Goal: Navigation & Orientation: Find specific page/section

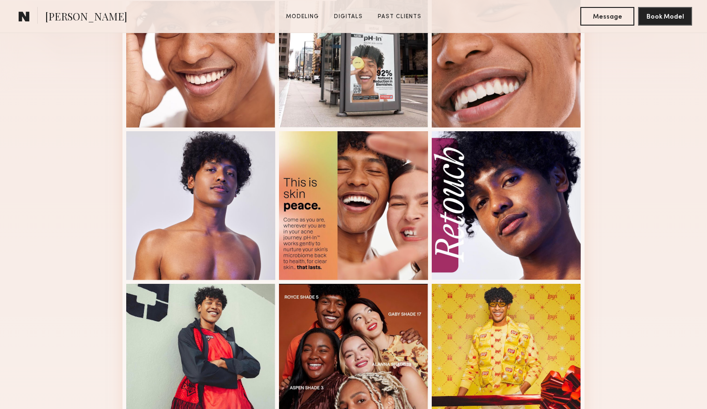
scroll to position [305, 0]
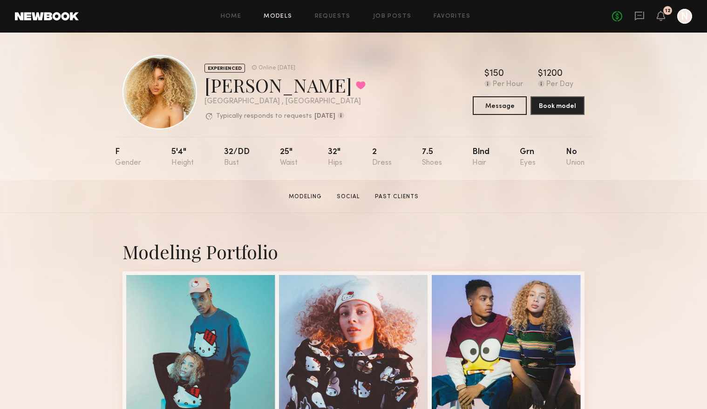
click at [281, 15] on link "Models" at bounding box center [278, 17] width 28 height 6
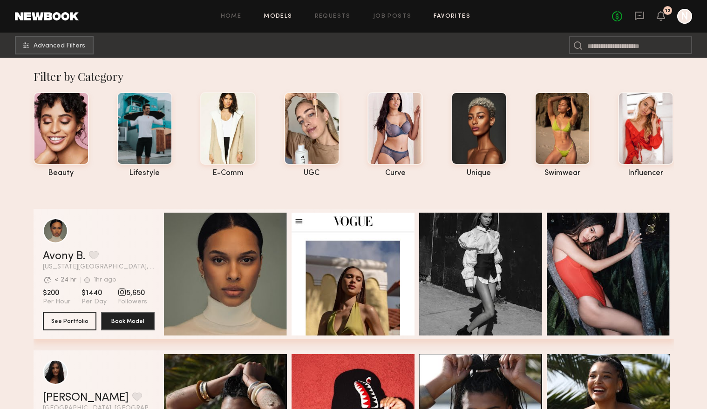
click at [446, 15] on link "Favorites" at bounding box center [451, 17] width 37 height 6
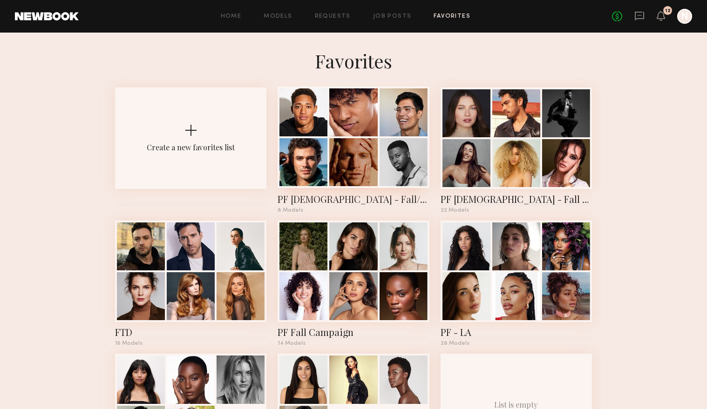
click at [325, 146] on div at bounding box center [303, 162] width 48 height 48
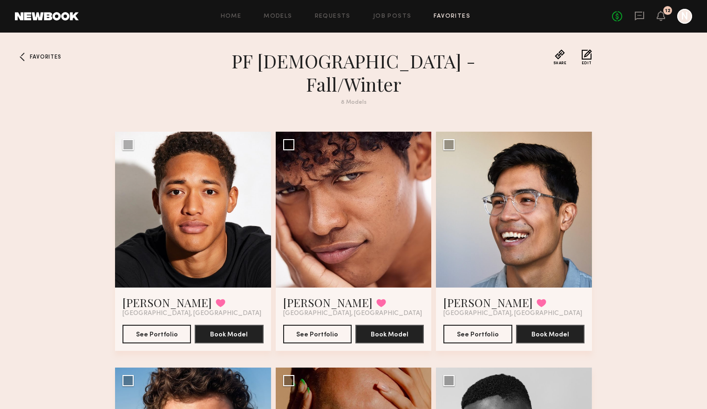
scroll to position [2, 0]
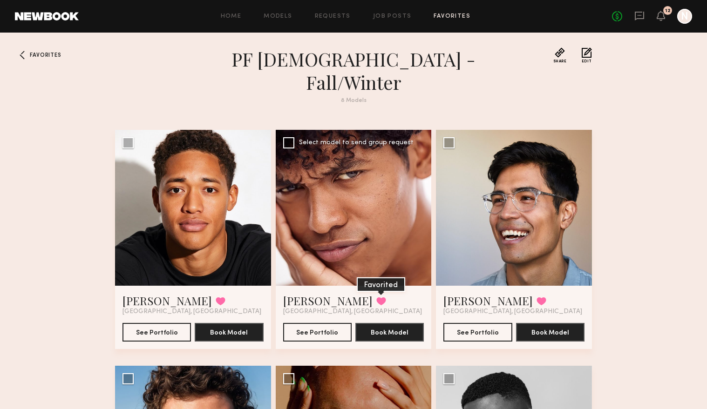
click at [376, 297] on button at bounding box center [381, 301] width 10 height 8
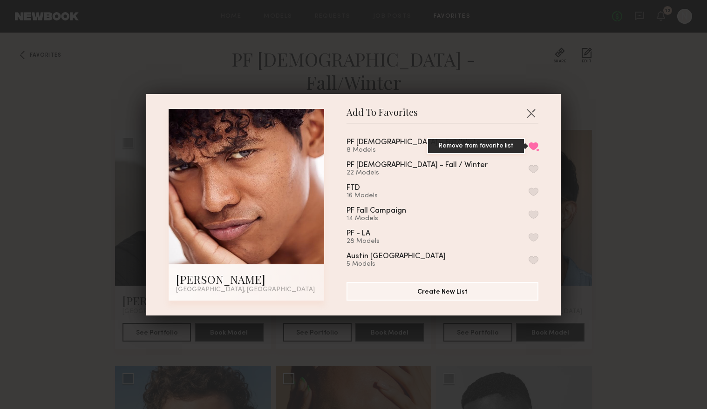
click at [534, 146] on button "Remove from favorite list" at bounding box center [533, 146] width 10 height 8
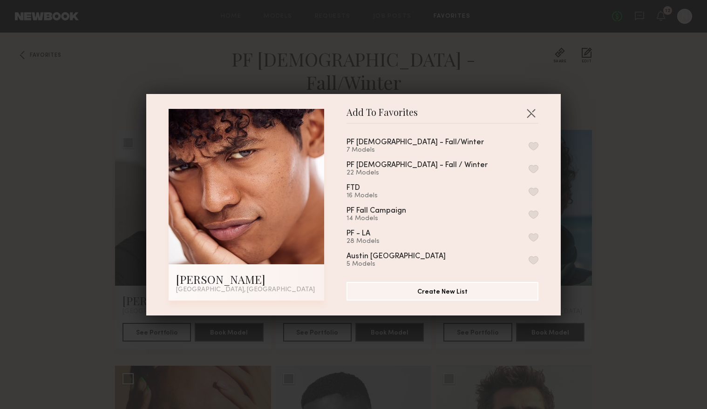
click at [653, 190] on div "Add To Favorites Royce V. Los Angeles, CA Add To Favorites PF Males - Fall/Wint…" at bounding box center [353, 204] width 707 height 409
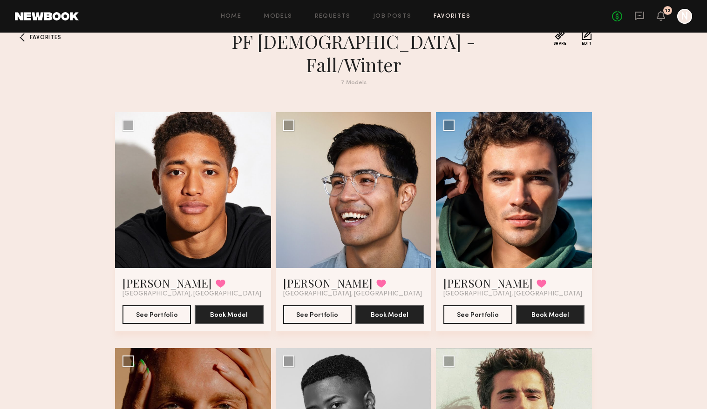
scroll to position [19, 0]
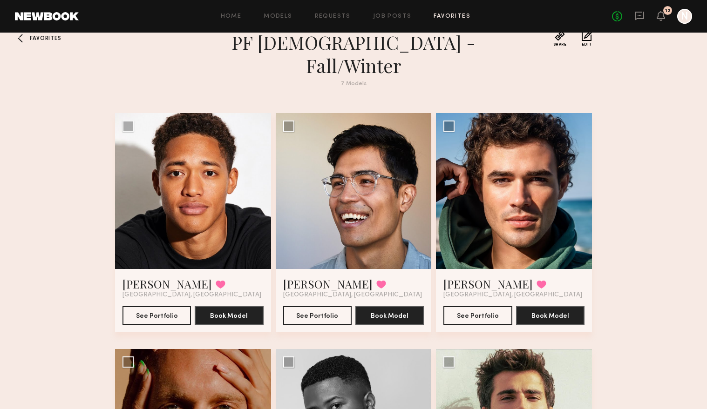
click at [36, 38] on span "Favorites" at bounding box center [45, 39] width 31 height 6
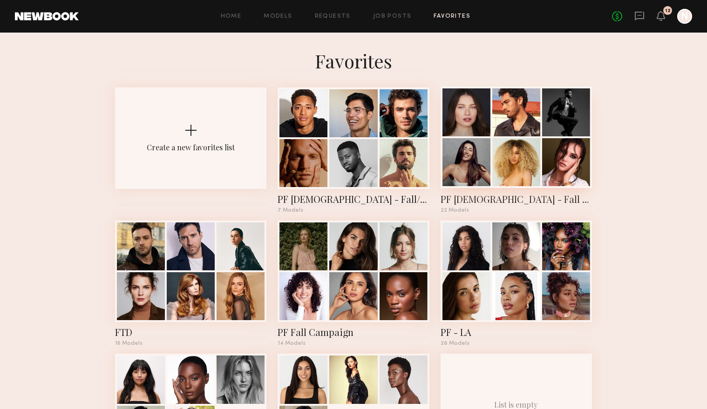
click at [495, 147] on div at bounding box center [516, 162] width 48 height 48
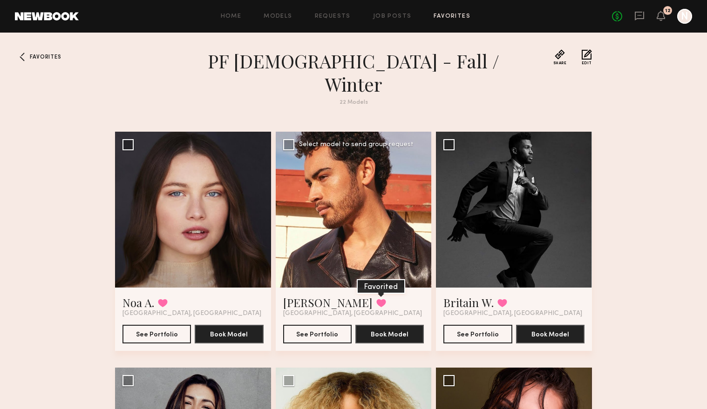
click at [376, 299] on button at bounding box center [381, 303] width 10 height 8
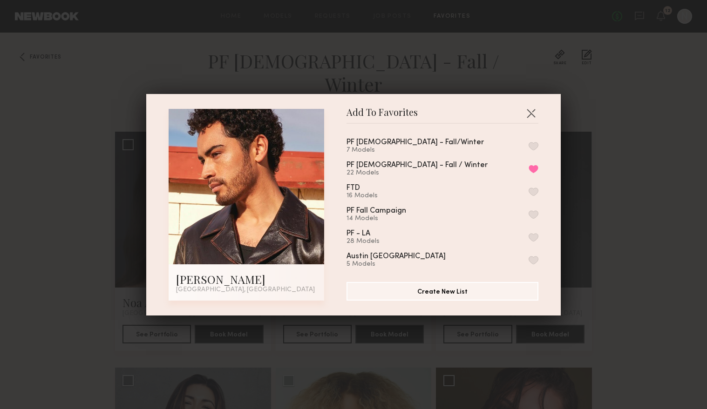
click at [533, 146] on button "button" at bounding box center [533, 146] width 10 height 8
drag, startPoint x: 534, startPoint y: 169, endPoint x: 567, endPoint y: 176, distance: 33.2
click at [534, 169] on button "Remove from favorite list" at bounding box center [533, 169] width 10 height 8
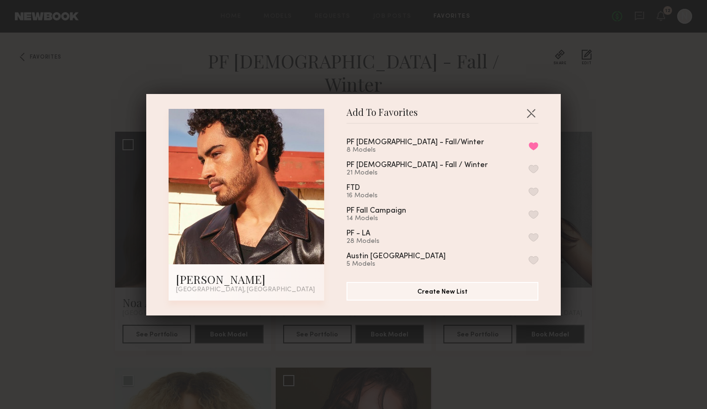
click at [670, 191] on div "Add To Favorites Jacob R. Los Angeles, CA Add To Favorites PF Males - Fall/Wint…" at bounding box center [353, 204] width 707 height 409
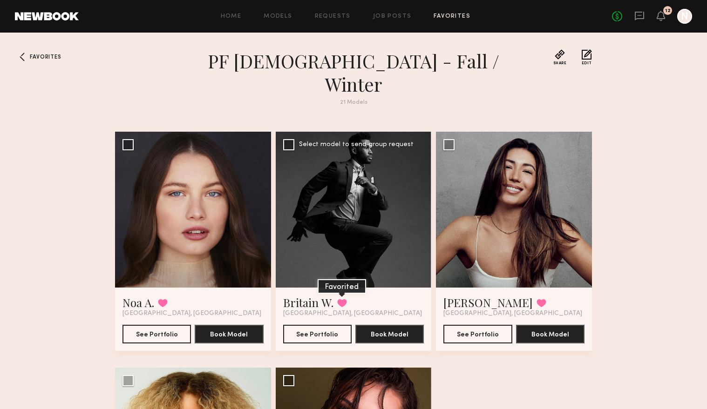
click at [341, 299] on button at bounding box center [342, 303] width 10 height 8
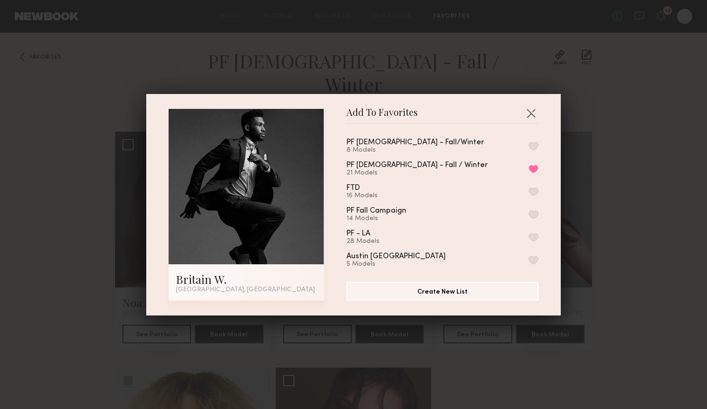
click at [535, 146] on button "button" at bounding box center [533, 146] width 10 height 8
click at [534, 169] on button "Remove from favorite list" at bounding box center [533, 169] width 10 height 8
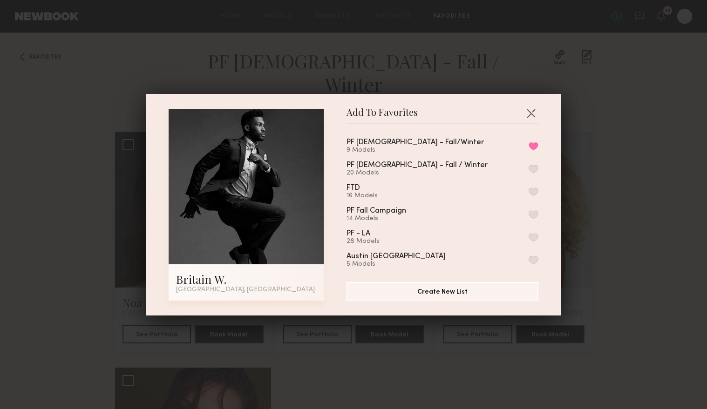
click at [661, 178] on div "Add To Favorites Britain W. Los Angeles, CA Add To Favorites PF Males - Fall/Wi…" at bounding box center [353, 204] width 707 height 409
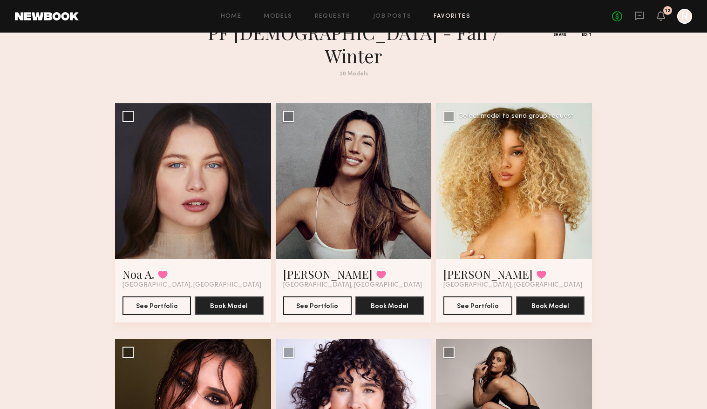
scroll to position [41, 0]
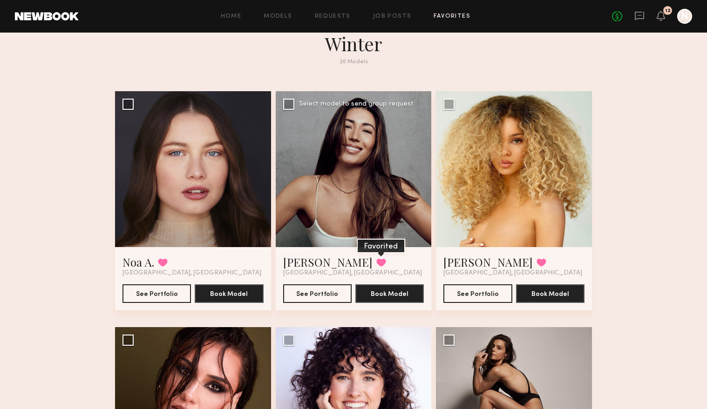
click at [376, 258] on button at bounding box center [381, 262] width 10 height 8
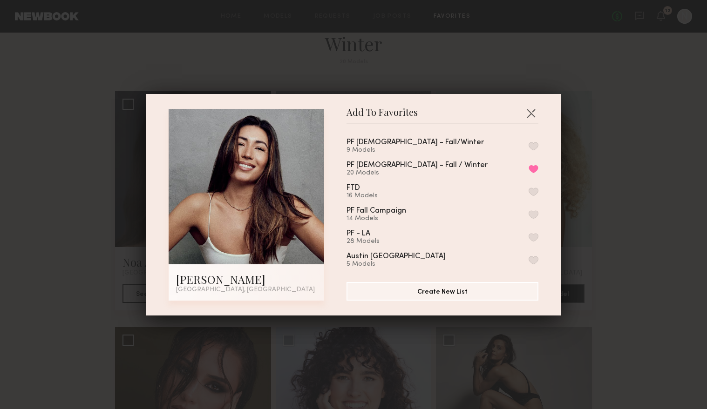
click at [532, 237] on button "button" at bounding box center [533, 237] width 10 height 8
click at [533, 170] on button "Remove from favorite list" at bounding box center [533, 169] width 10 height 8
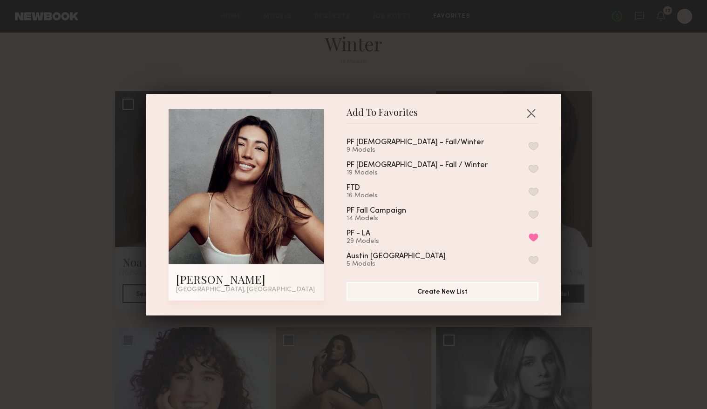
click at [682, 239] on div "Add To Favorites Elke K. Los Angeles, CA Add To Favorites PF Males - Fall/Winte…" at bounding box center [353, 204] width 707 height 409
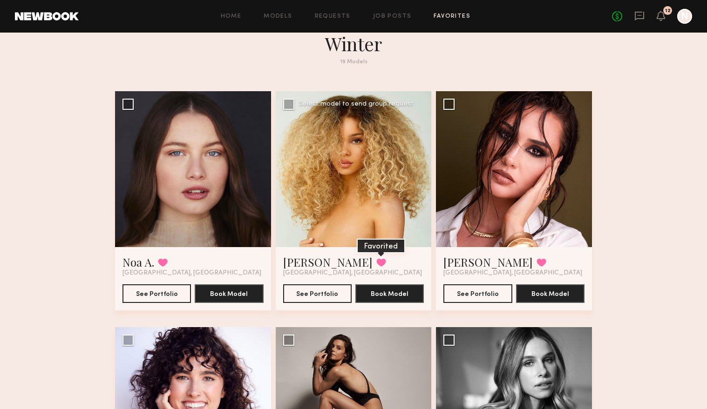
click at [376, 258] on button at bounding box center [381, 262] width 10 height 8
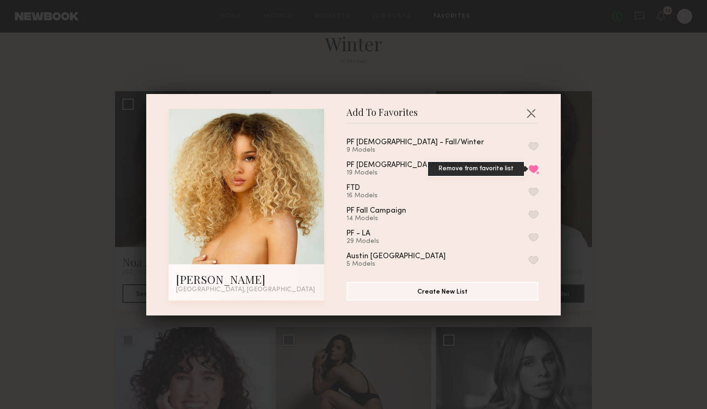
click at [535, 168] on button "Remove from favorite list" at bounding box center [533, 169] width 10 height 8
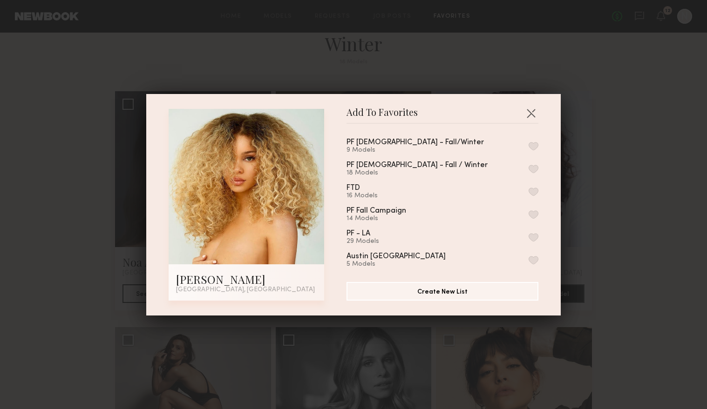
click at [654, 196] on div "Add To Favorites Sadie R. Los Angeles, CA Add To Favorites PF Males - Fall/Wint…" at bounding box center [353, 204] width 707 height 409
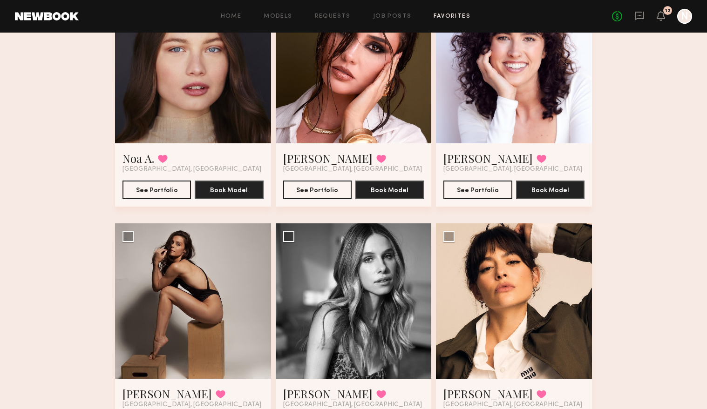
scroll to position [154, 0]
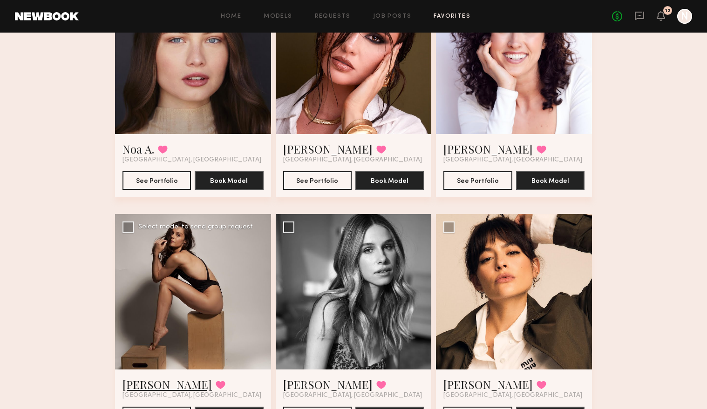
click at [158, 377] on link "[PERSON_NAME]" at bounding box center [166, 384] width 89 height 15
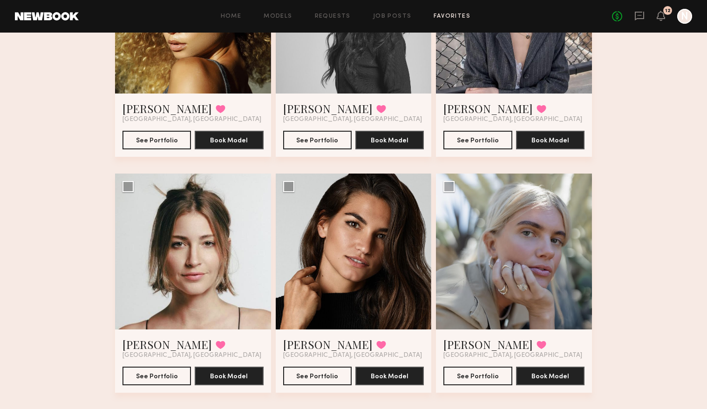
scroll to position [684, 0]
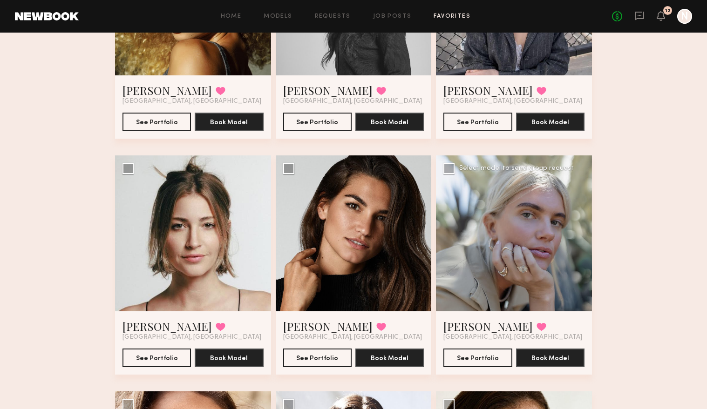
click at [516, 278] on div at bounding box center [514, 233] width 156 height 156
click at [511, 261] on div at bounding box center [514, 233] width 156 height 156
click at [536, 323] on button at bounding box center [541, 327] width 10 height 8
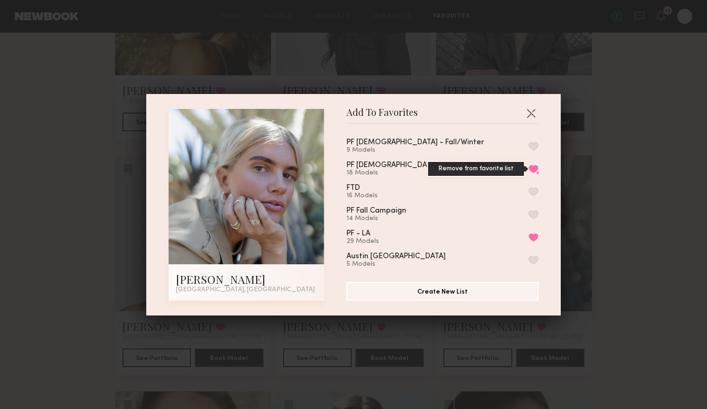
click at [534, 167] on button "Remove from favorite list" at bounding box center [533, 169] width 10 height 8
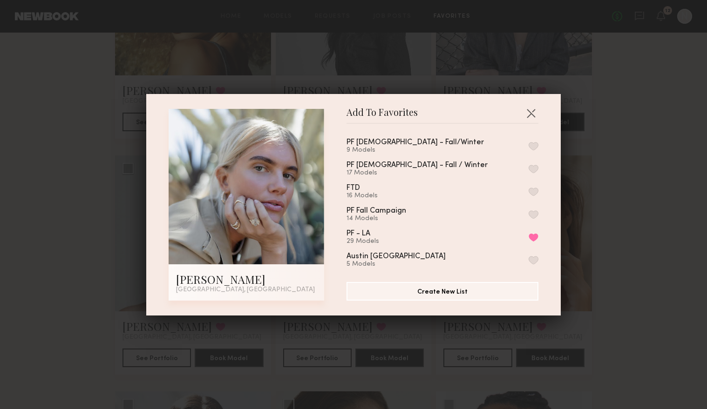
click at [644, 197] on div "Add To Favorites Katie B. Los Angeles, CA Add To Favorites PF Males - Fall/Wint…" at bounding box center [353, 204] width 707 height 409
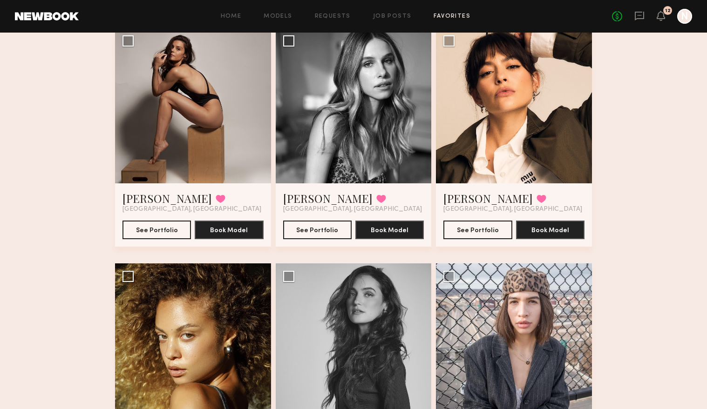
scroll to position [324, 0]
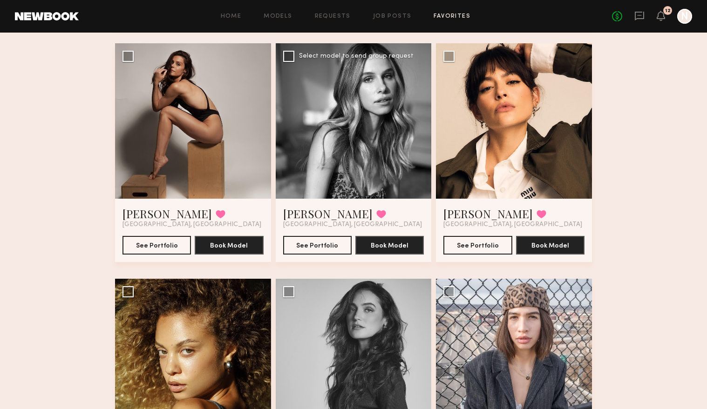
click at [330, 137] on div at bounding box center [354, 121] width 156 height 156
click at [337, 135] on div at bounding box center [354, 121] width 156 height 156
click at [309, 206] on link "[PERSON_NAME]" at bounding box center [327, 213] width 89 height 15
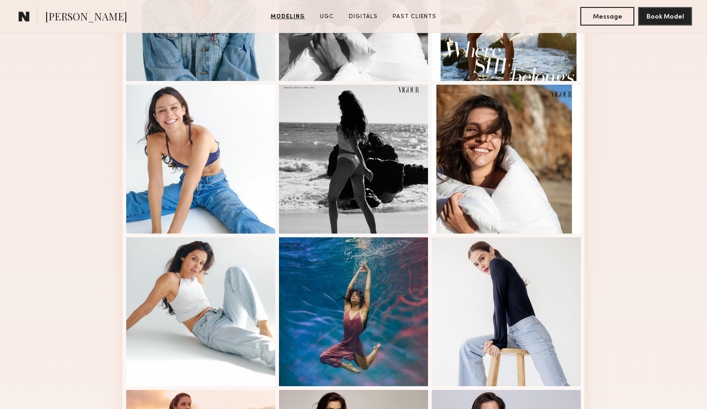
scroll to position [60, 0]
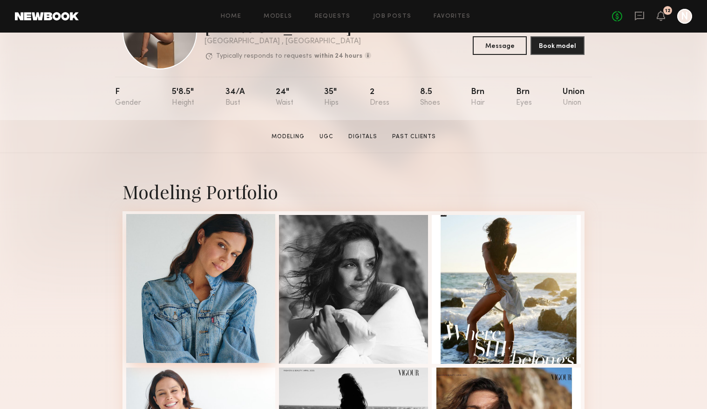
click at [201, 304] on div at bounding box center [200, 288] width 149 height 149
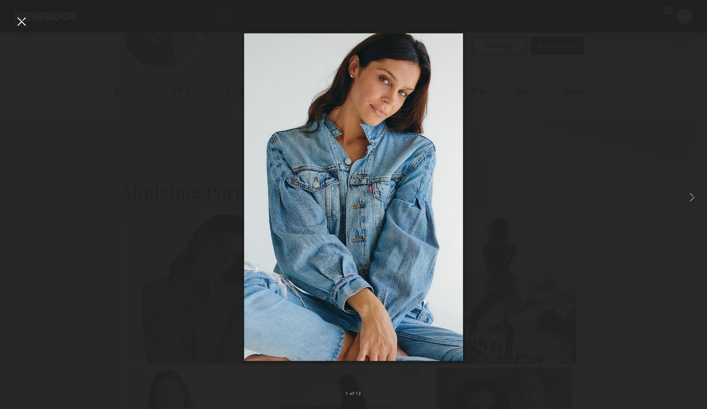
click at [24, 25] on div at bounding box center [21, 21] width 15 height 15
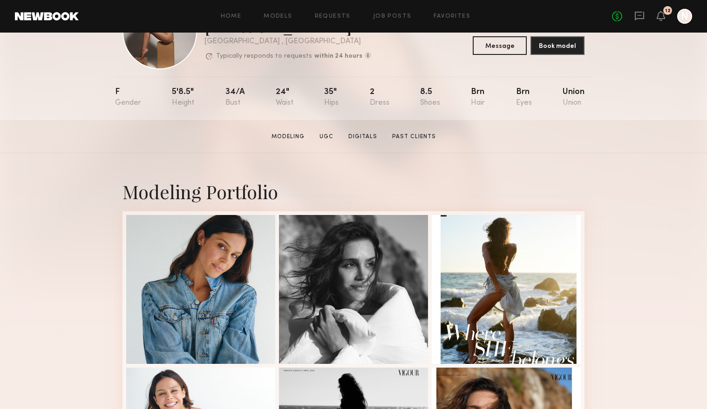
scroll to position [0, 0]
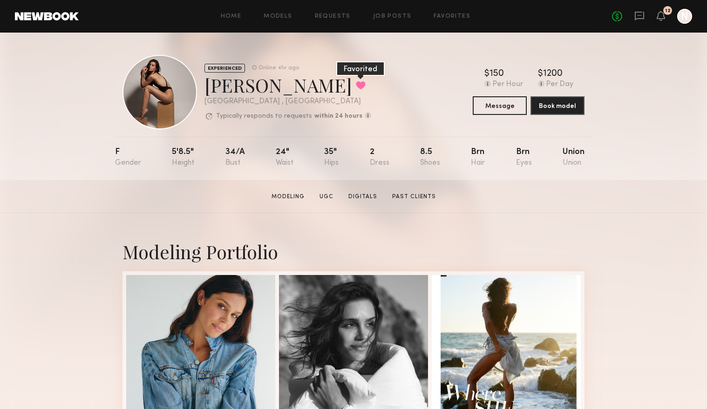
click at [356, 87] on button at bounding box center [361, 85] width 10 height 8
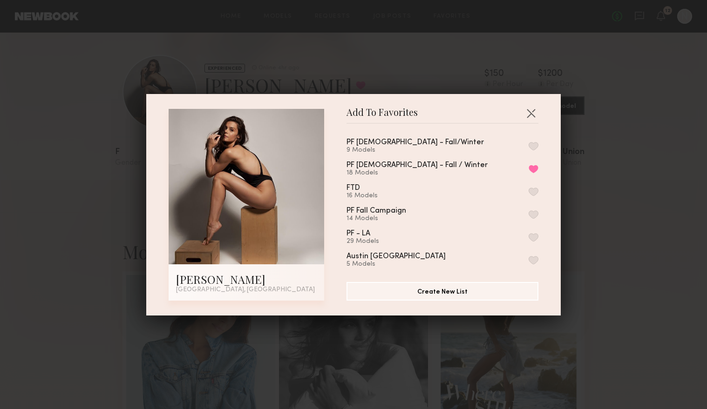
click at [530, 237] on button "button" at bounding box center [533, 237] width 10 height 8
drag, startPoint x: 536, startPoint y: 167, endPoint x: 562, endPoint y: 167, distance: 26.5
click at [536, 167] on button "Remove from favorite list" at bounding box center [533, 169] width 10 height 8
click at [674, 167] on div "Add To Favorites Claire A. Los Angeles, CA Add To Favorites PF Males - Fall/Win…" at bounding box center [353, 204] width 707 height 409
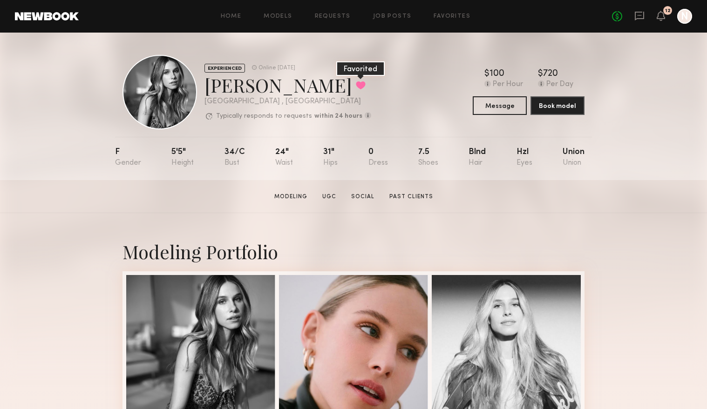
click at [356, 86] on button at bounding box center [361, 85] width 10 height 8
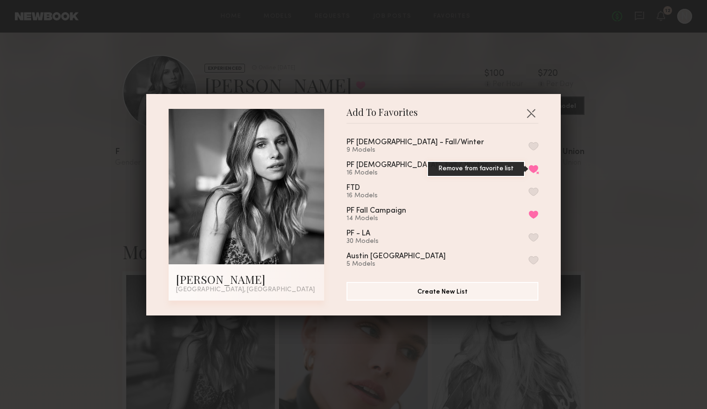
click at [533, 169] on button "Remove from favorite list" at bounding box center [533, 169] width 10 height 8
click at [676, 210] on div "Add To Favorites [PERSON_NAME] [GEOGRAPHIC_DATA], [GEOGRAPHIC_DATA] Add To Favo…" at bounding box center [353, 204] width 707 height 409
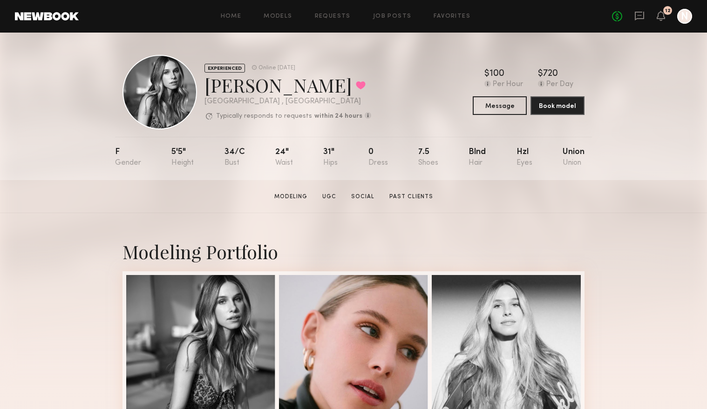
click at [45, 15] on link at bounding box center [47, 16] width 64 height 8
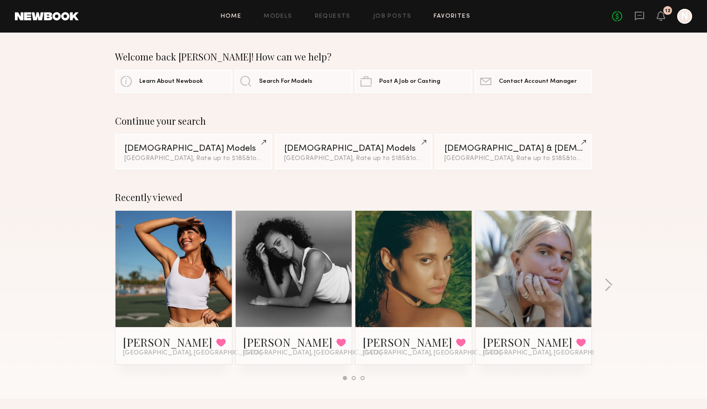
click at [446, 18] on link "Favorites" at bounding box center [451, 17] width 37 height 6
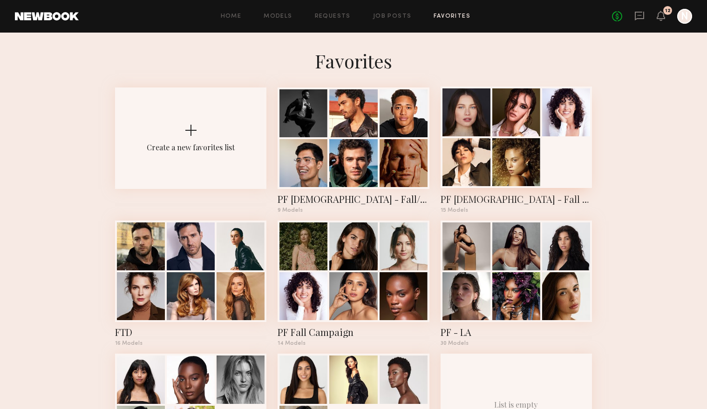
click at [492, 128] on div at bounding box center [516, 112] width 48 height 48
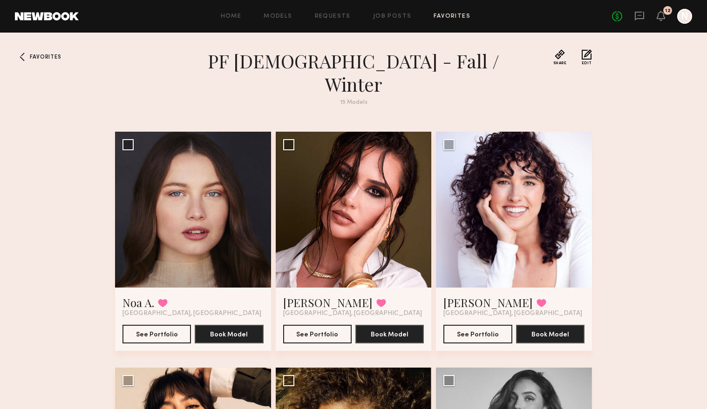
click at [458, 15] on link "Favorites" at bounding box center [451, 17] width 37 height 6
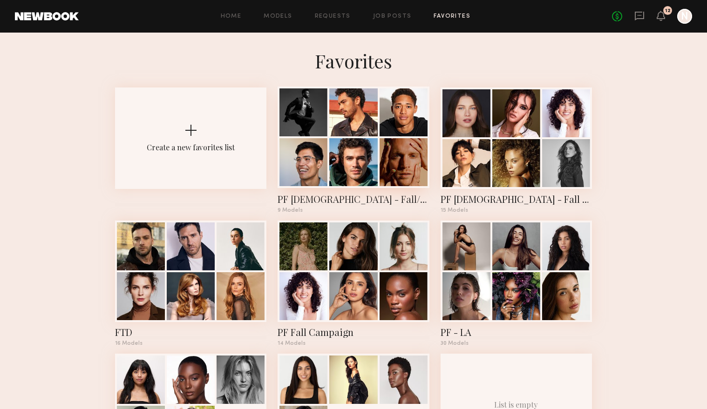
click at [374, 137] on div at bounding box center [352, 137] width 151 height 101
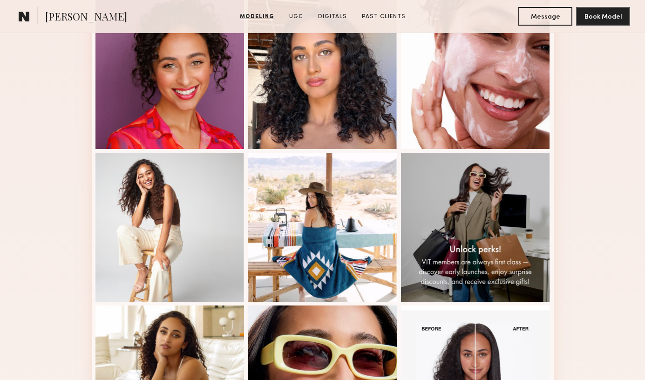
scroll to position [430, 0]
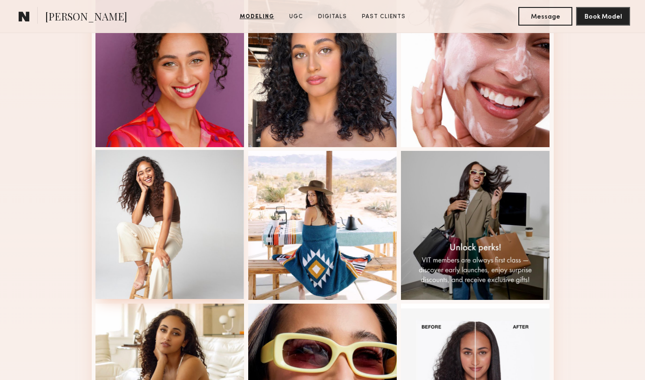
click at [217, 175] on div at bounding box center [169, 224] width 149 height 149
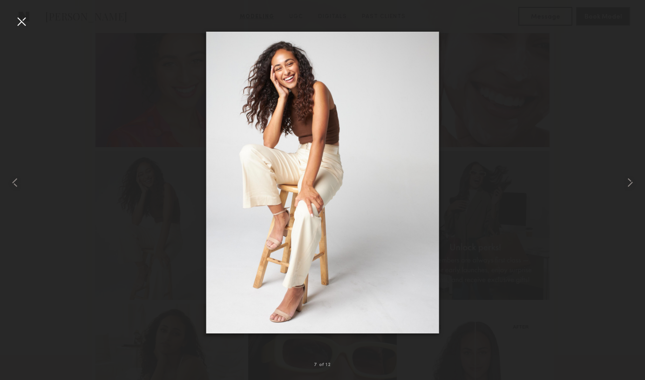
click at [22, 17] on div at bounding box center [21, 21] width 15 height 15
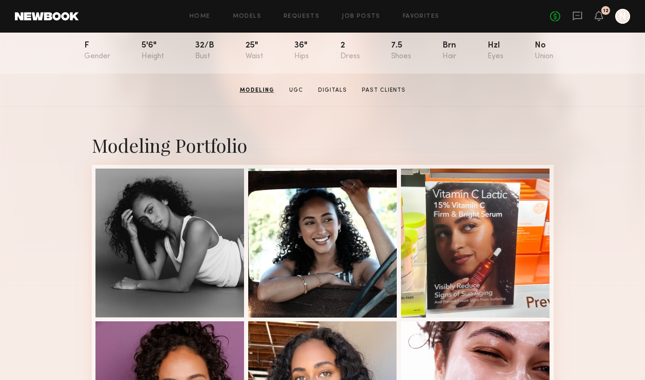
scroll to position [105, 0]
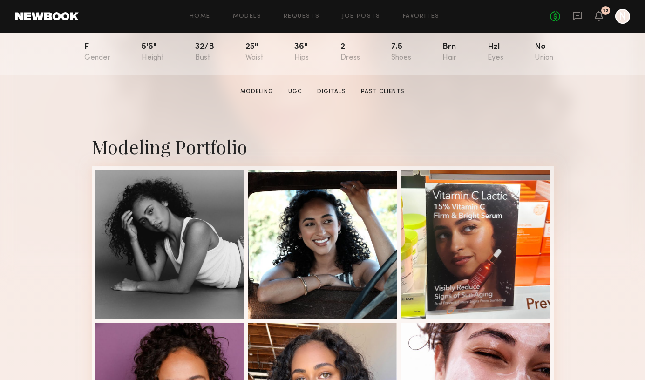
click at [44, 14] on link at bounding box center [47, 16] width 64 height 8
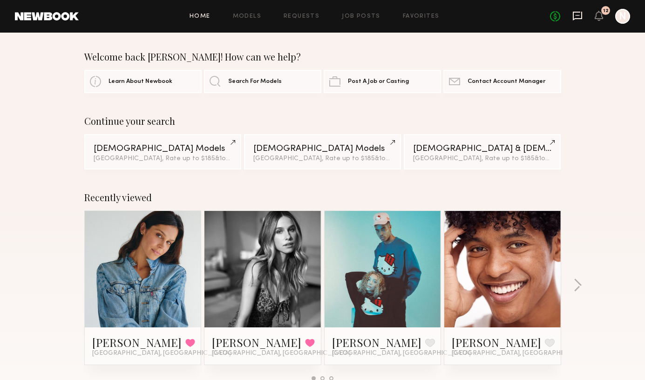
click at [577, 14] on icon at bounding box center [577, 16] width 10 height 10
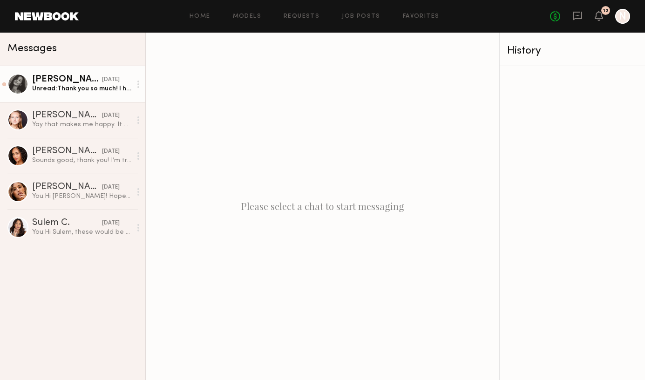
click at [68, 79] on div "Kalina S." at bounding box center [67, 79] width 70 height 9
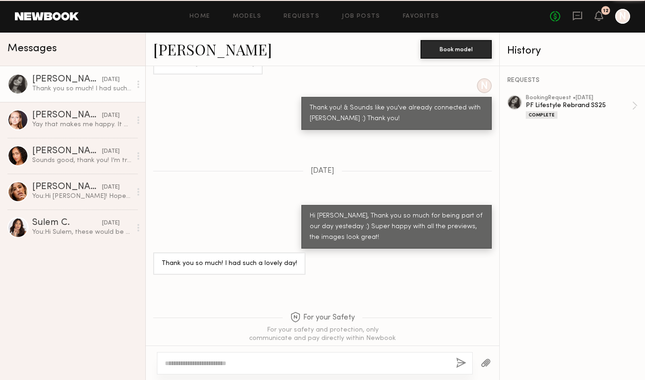
scroll to position [556, 0]
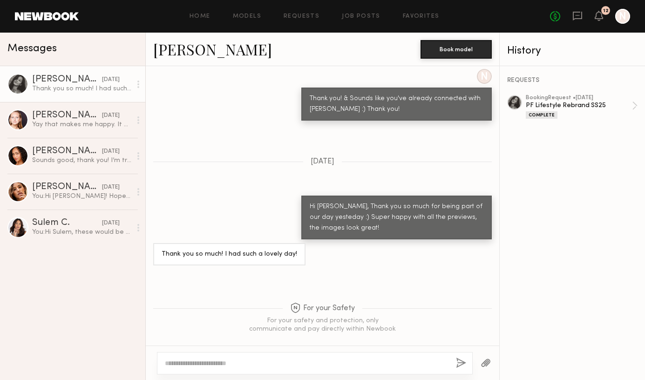
click at [54, 16] on link at bounding box center [47, 16] width 64 height 8
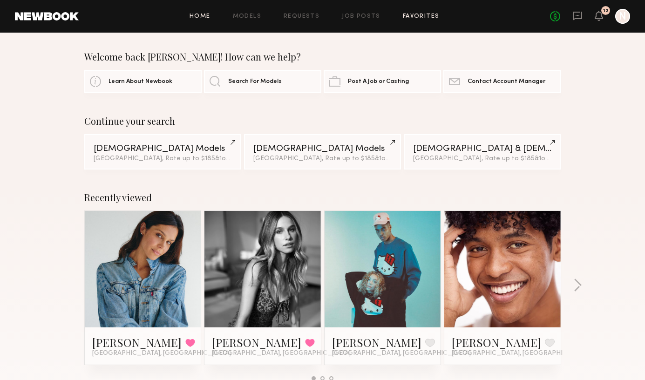
click at [429, 15] on link "Favorites" at bounding box center [421, 17] width 37 height 6
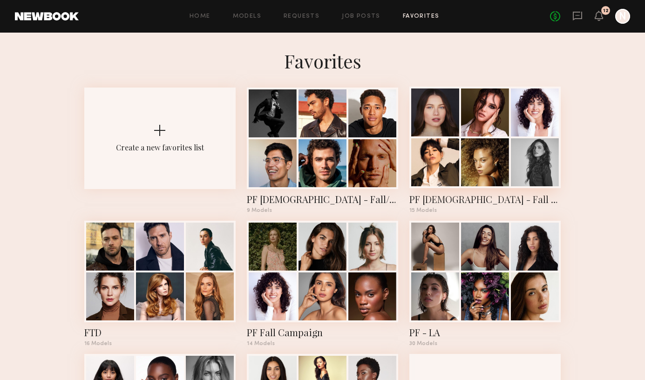
click at [541, 141] on div at bounding box center [535, 162] width 48 height 48
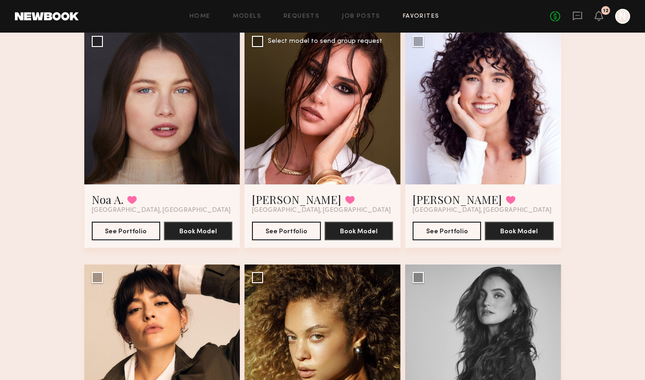
scroll to position [173, 0]
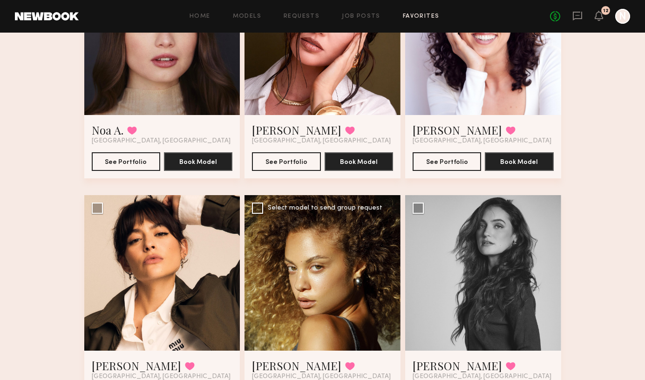
click at [358, 217] on div at bounding box center [322, 273] width 156 height 156
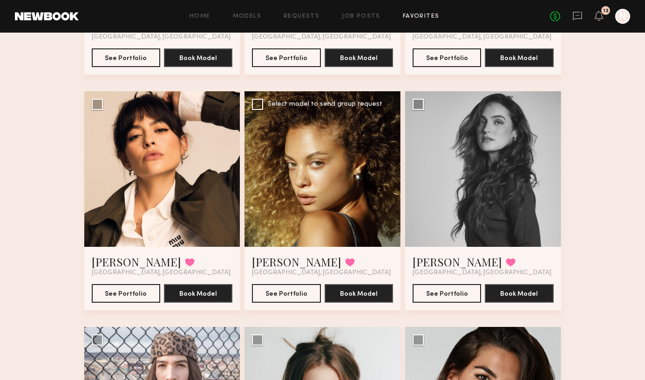
scroll to position [318, 0]
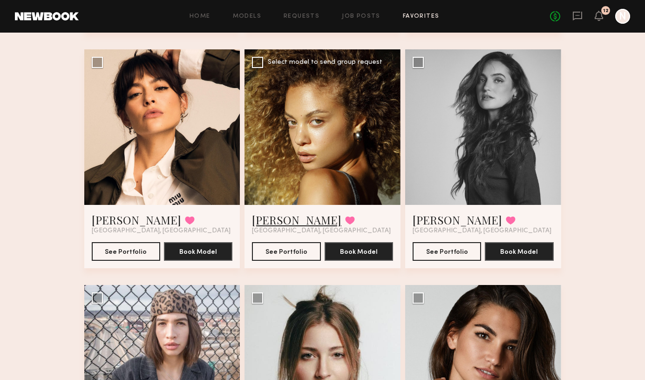
click at [281, 212] on link "Chloe B." at bounding box center [296, 219] width 89 height 15
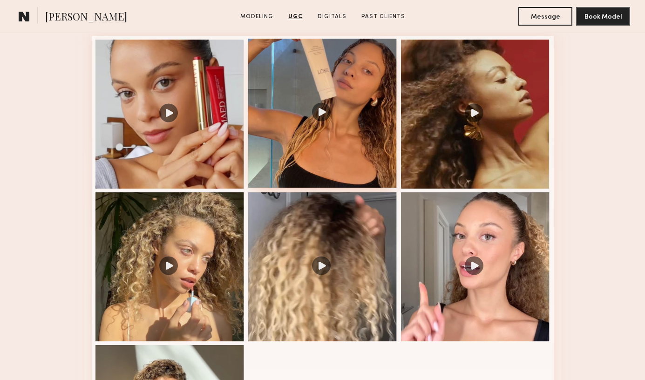
scroll to position [1014, 0]
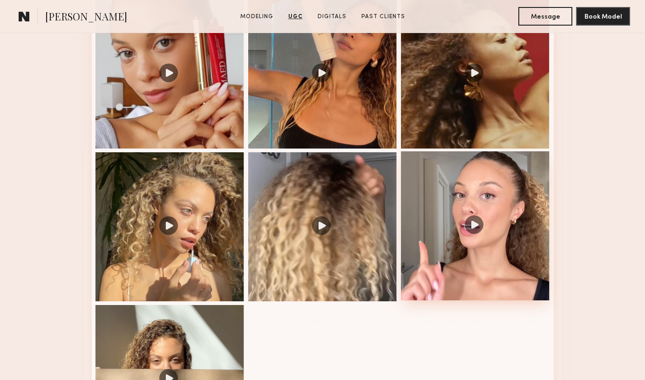
click at [476, 231] on div at bounding box center [475, 225] width 149 height 149
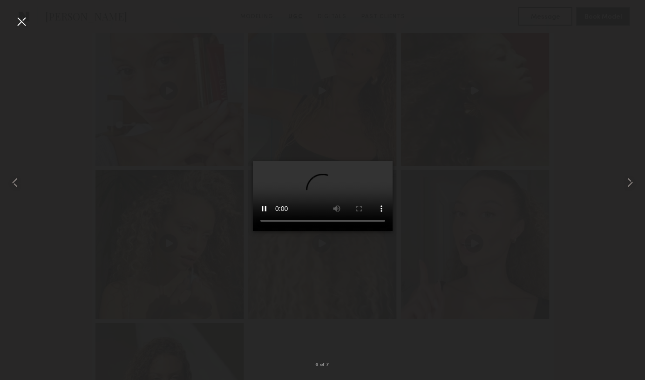
scroll to position [991, 0]
click at [24, 19] on div at bounding box center [21, 21] width 15 height 15
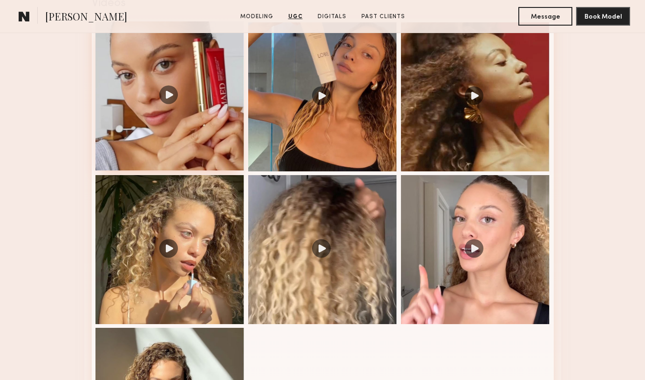
click at [167, 97] on div at bounding box center [169, 95] width 149 height 149
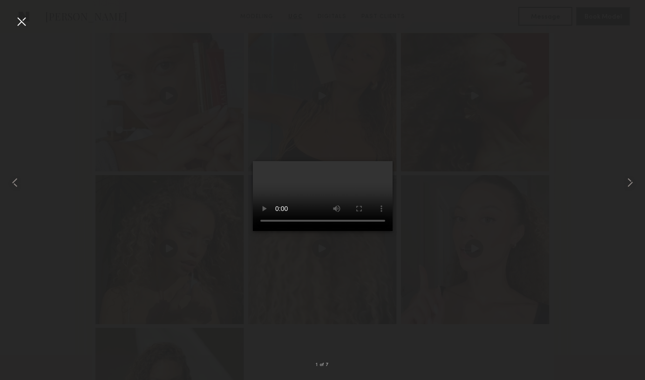
click at [27, 23] on div at bounding box center [21, 21] width 15 height 15
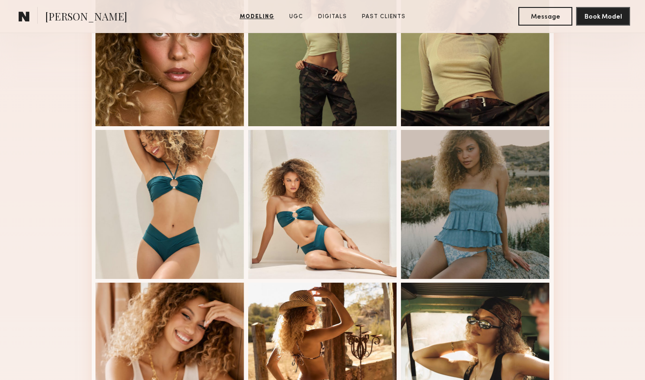
scroll to position [0, 0]
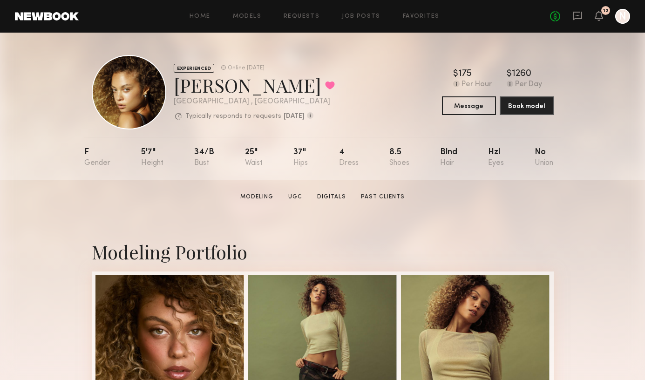
click at [251, 20] on div "Home Models Requests Job Posts Favorites Sign Out No fees up to $5,000 12 N" at bounding box center [354, 16] width 551 height 15
click at [251, 15] on link "Models" at bounding box center [247, 17] width 28 height 6
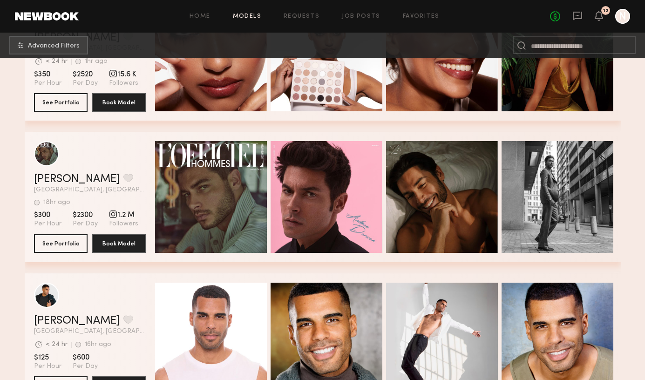
scroll to position [361, 0]
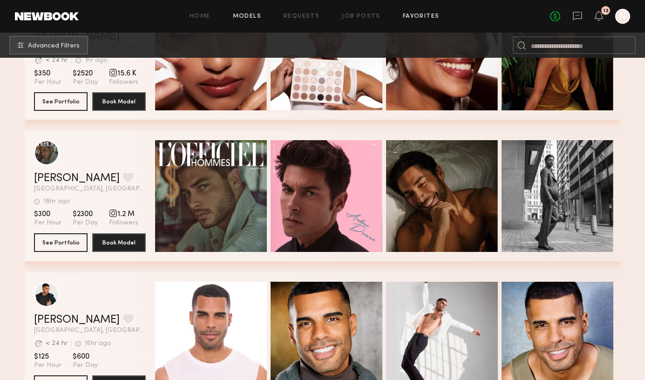
click at [421, 18] on link "Favorites" at bounding box center [421, 17] width 37 height 6
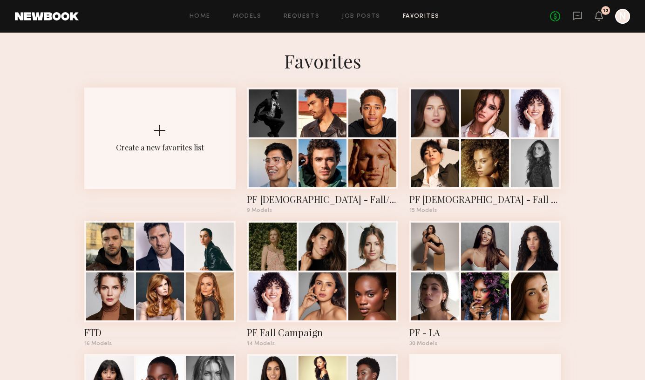
click at [557, 108] on div at bounding box center [535, 113] width 48 height 48
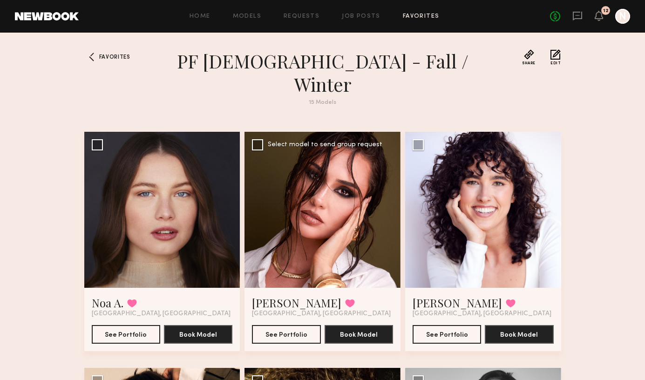
click at [346, 173] on div at bounding box center [322, 210] width 156 height 156
click at [285, 295] on link "[PERSON_NAME]" at bounding box center [296, 302] width 89 height 15
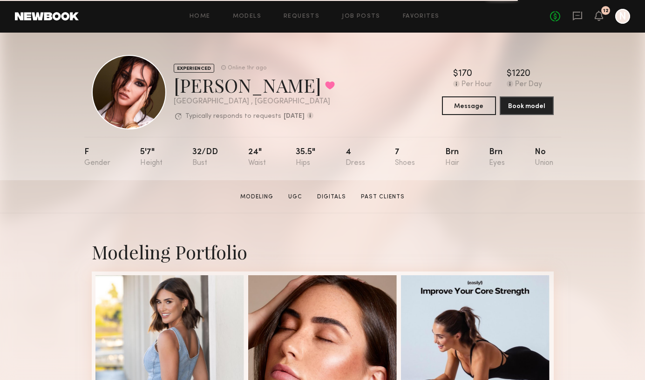
click at [47, 15] on link at bounding box center [47, 16] width 64 height 8
